Goal: Task Accomplishment & Management: Manage account settings

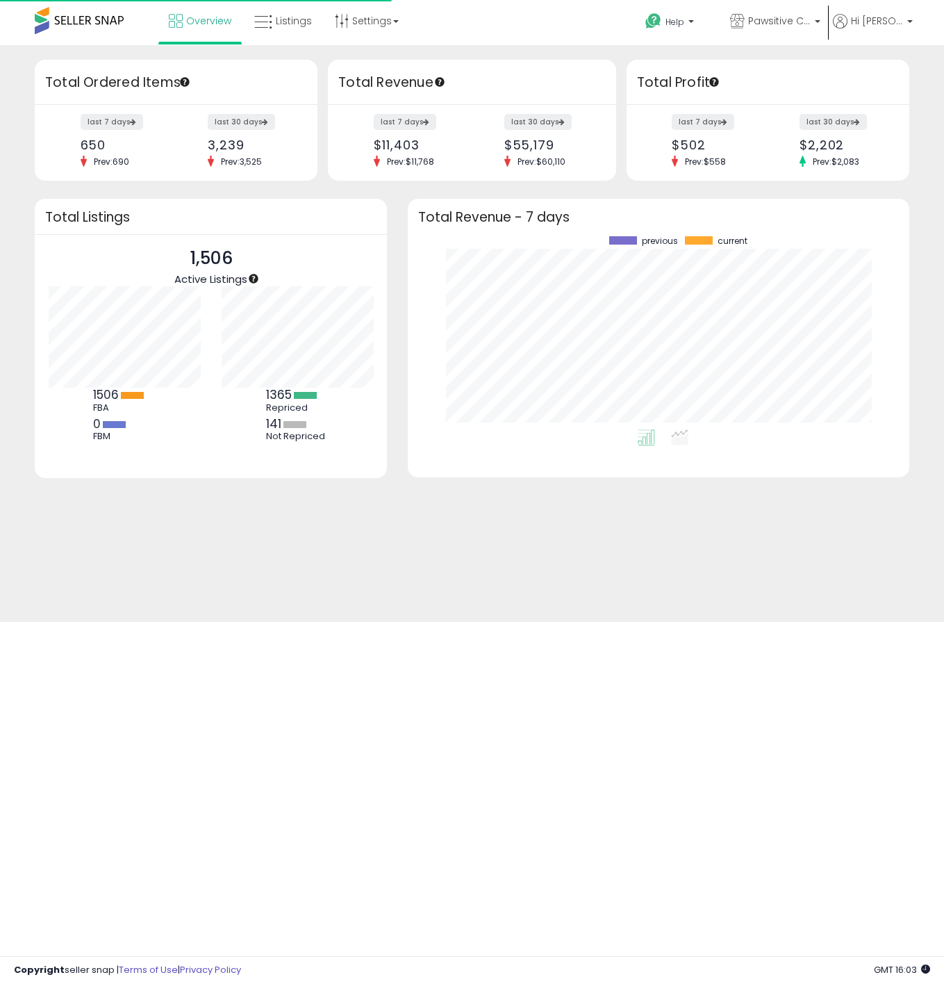
scroll to position [194, 473]
click at [270, 30] on icon at bounding box center [263, 22] width 18 height 18
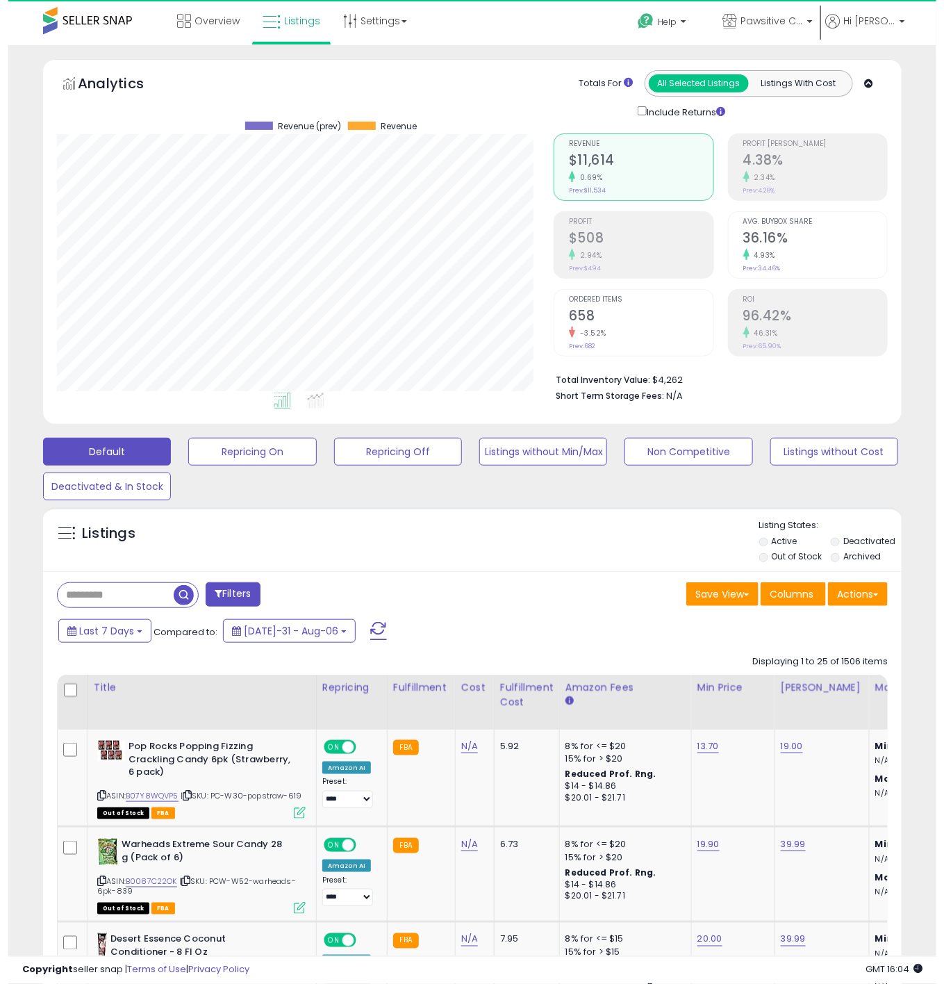
scroll to position [286, 497]
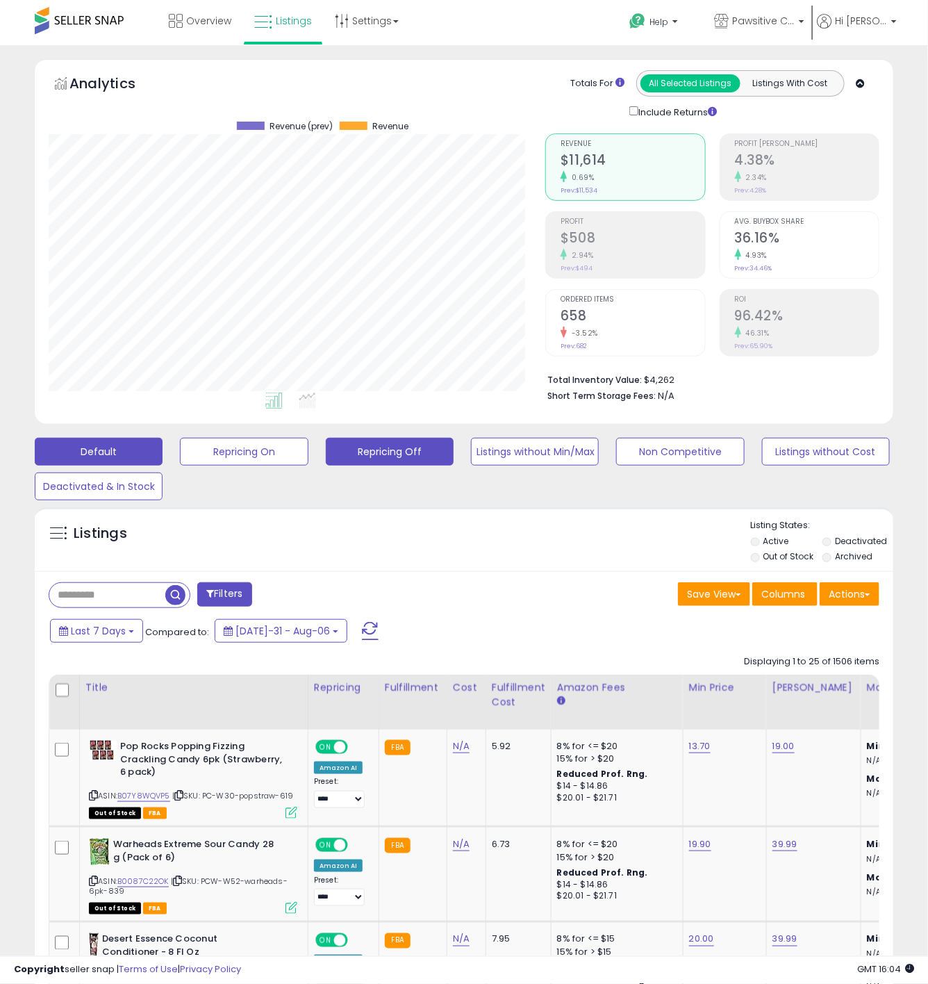
click at [308, 452] on button "Repricing Off" at bounding box center [244, 452] width 128 height 28
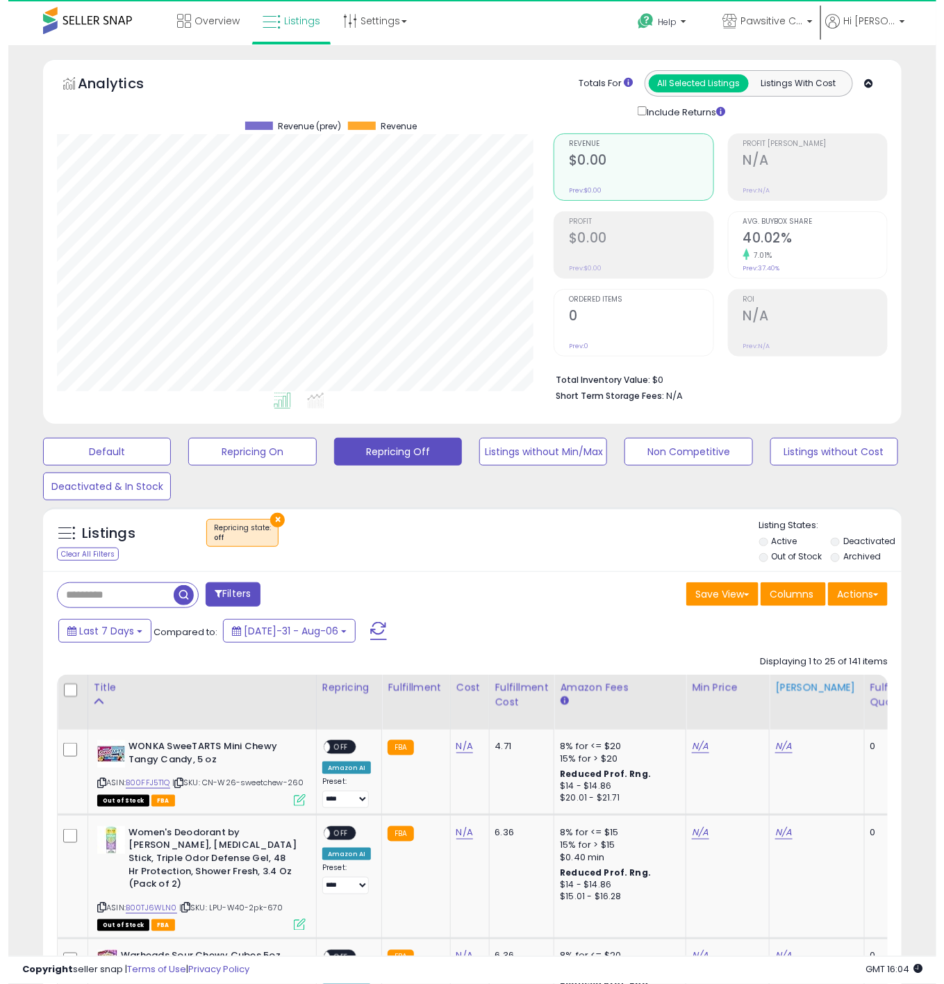
scroll to position [286, 497]
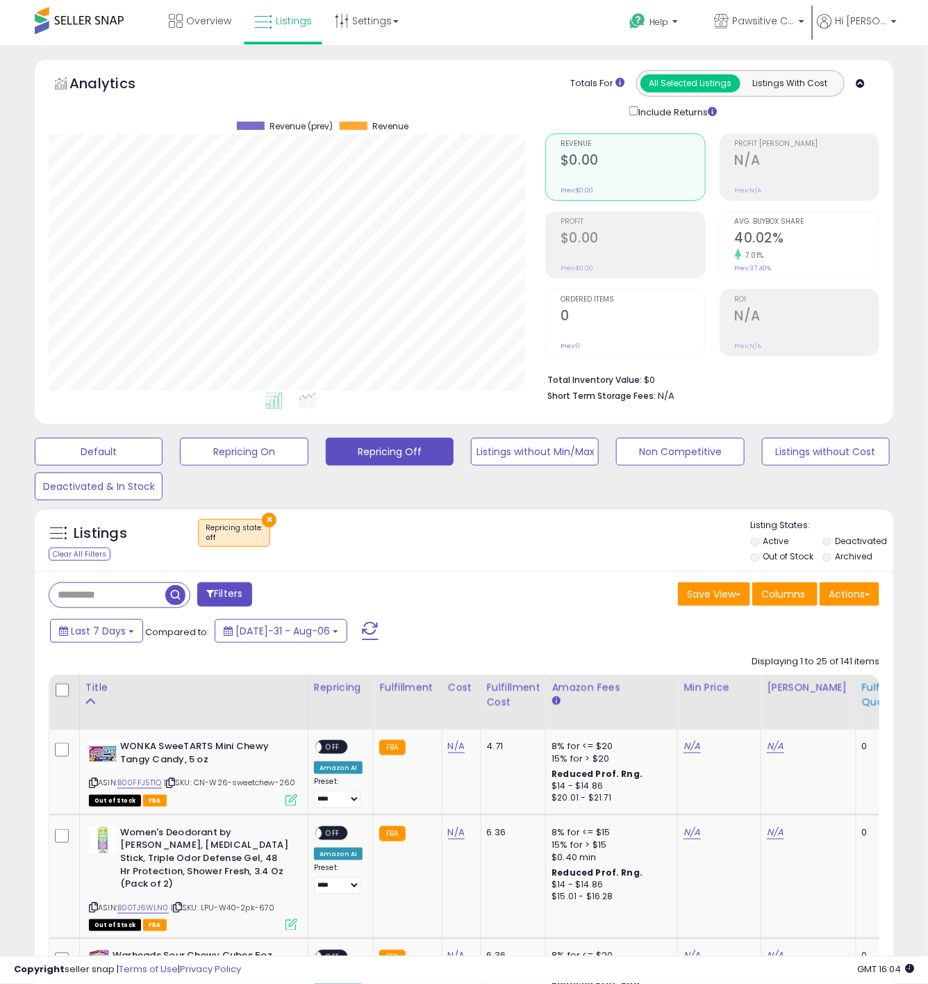
click at [862, 702] on div "Fulfillable Quantity" at bounding box center [886, 694] width 48 height 29
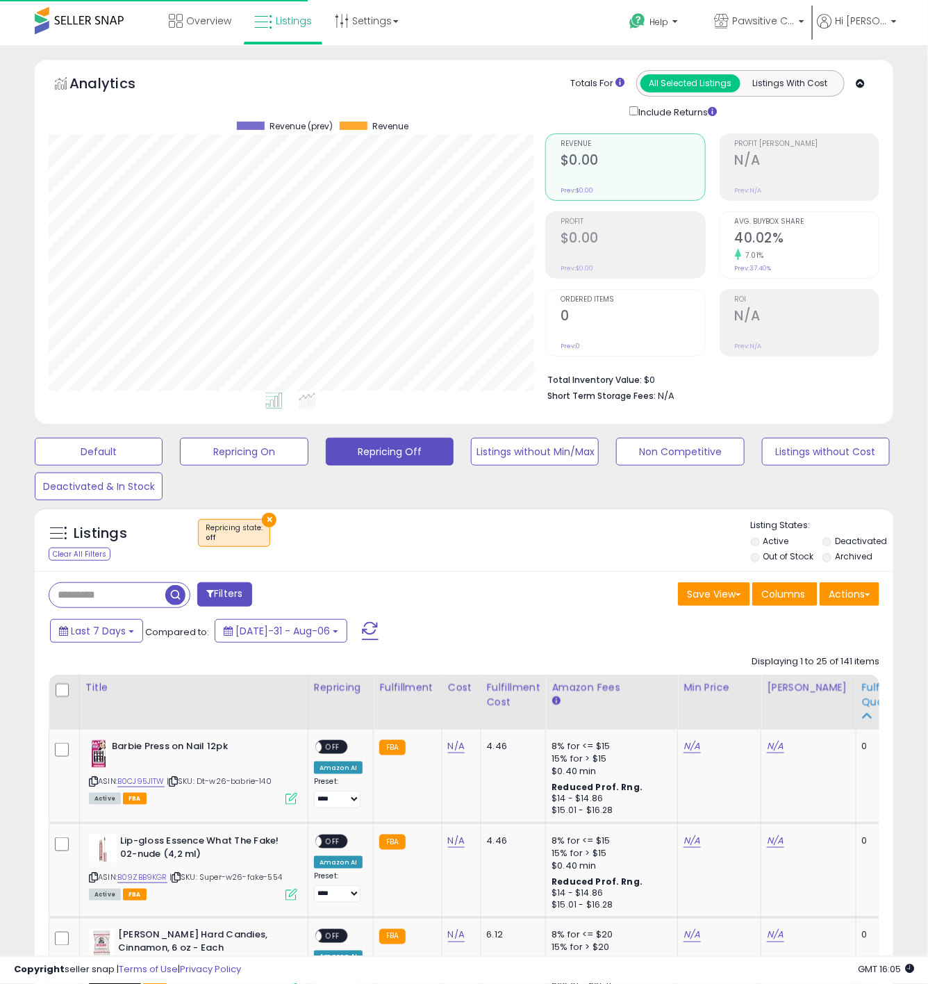
scroll to position [694530, 694317]
